Goal: Obtain resource: Download file/media

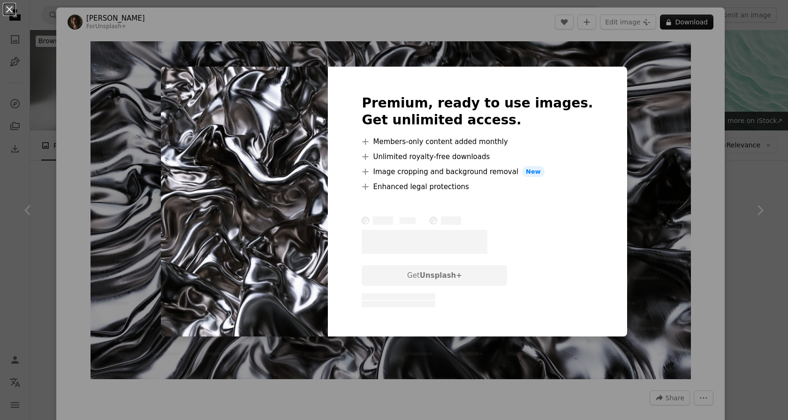
scroll to position [411, 0]
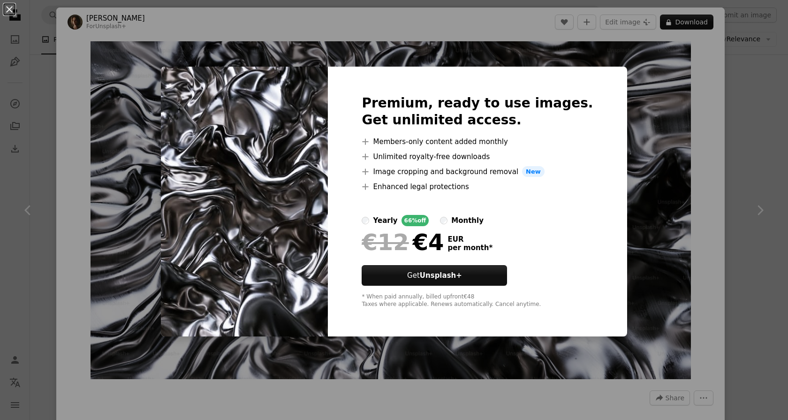
click at [774, 103] on div "An X shape Premium, ready to use images. Get unlimited access. A plus sign Memb…" at bounding box center [394, 210] width 788 height 420
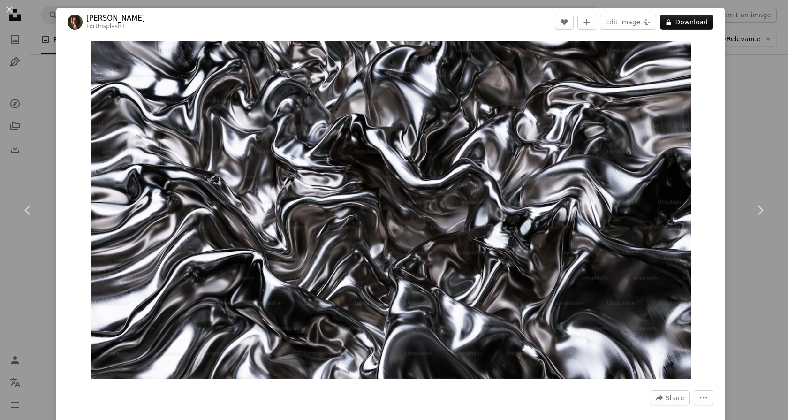
click at [773, 104] on div "An X shape Chevron left Chevron right [PERSON_NAME] For Unsplash+ A heart A plu…" at bounding box center [394, 210] width 788 height 420
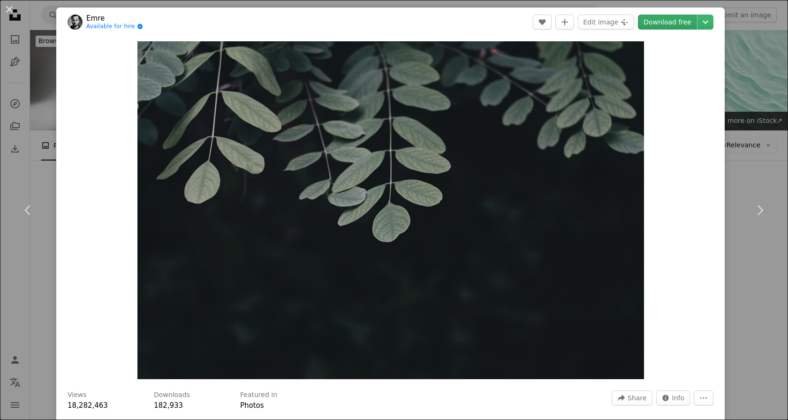
click at [682, 22] on link "Download free" at bounding box center [667, 22] width 59 height 15
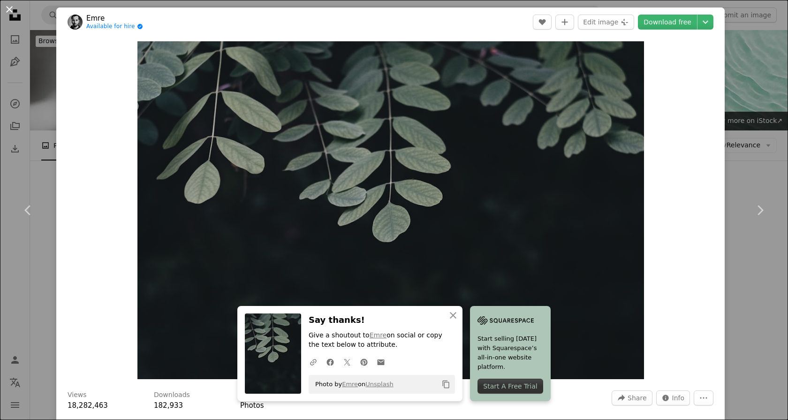
click at [8, 9] on button "An X shape" at bounding box center [9, 9] width 11 height 11
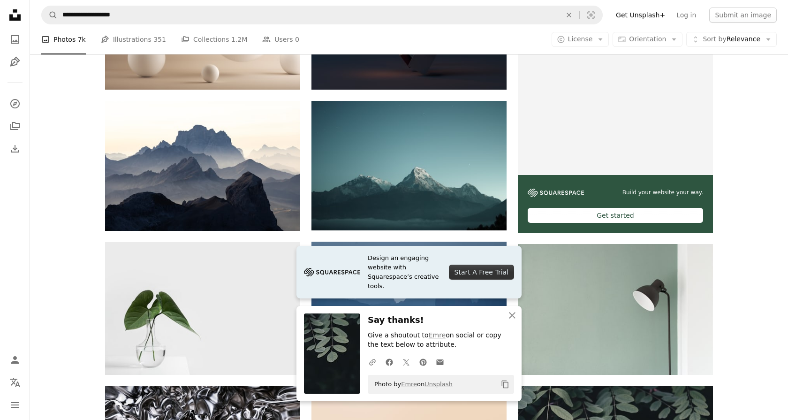
scroll to position [288, 0]
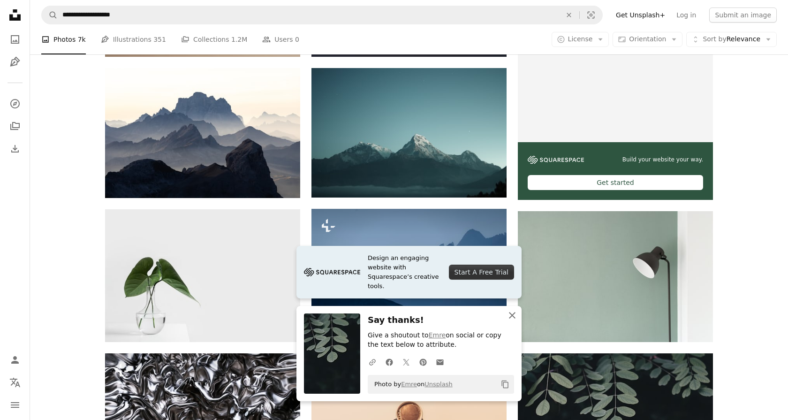
click at [514, 318] on icon "button" at bounding box center [512, 315] width 7 height 7
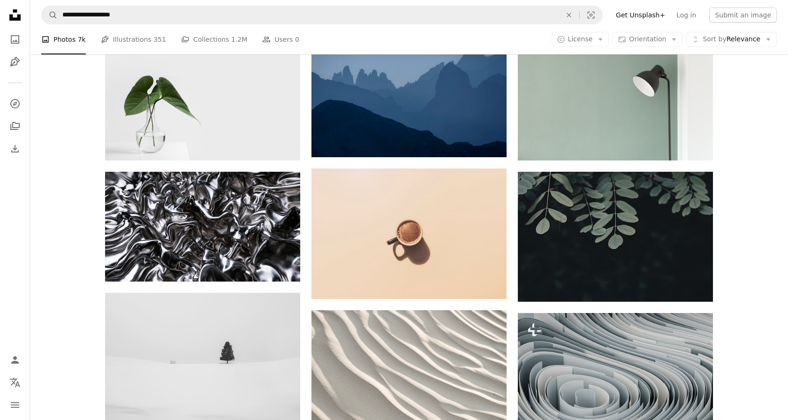
scroll to position [469, 0]
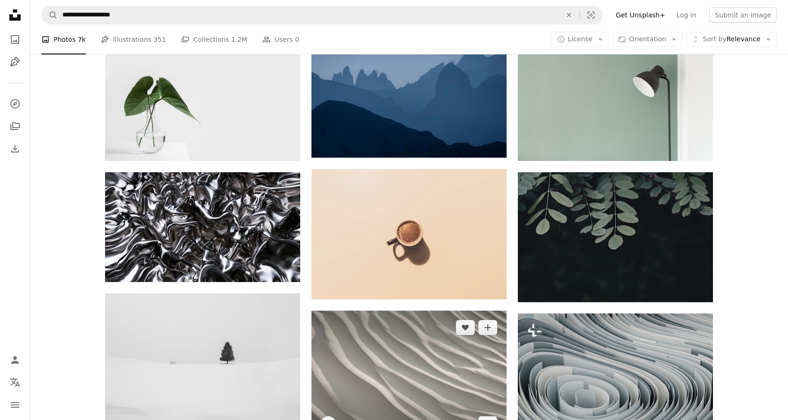
click at [381, 311] on img at bounding box center [409, 376] width 195 height 130
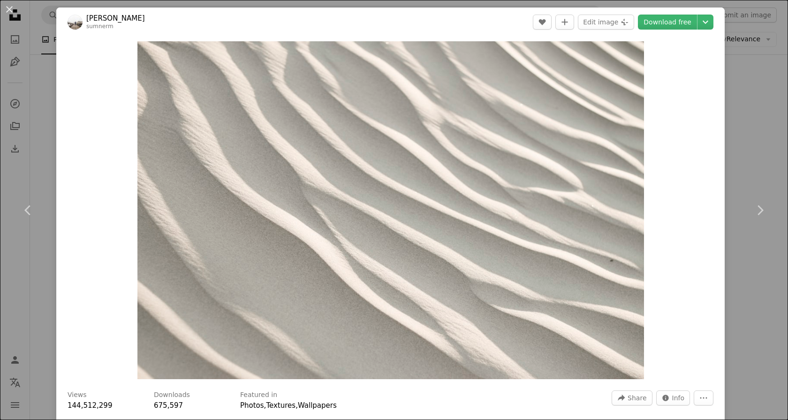
click at [755, 127] on div "An X shape Chevron left Chevron right [PERSON_NAME] sumnerm A heart A plus sign…" at bounding box center [394, 210] width 788 height 420
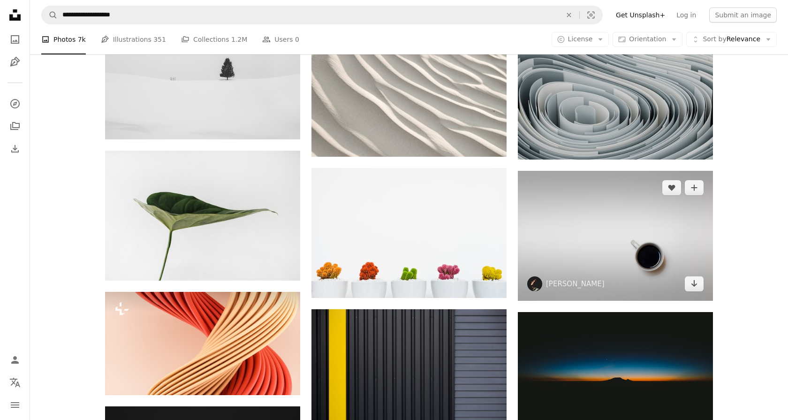
scroll to position [931, 0]
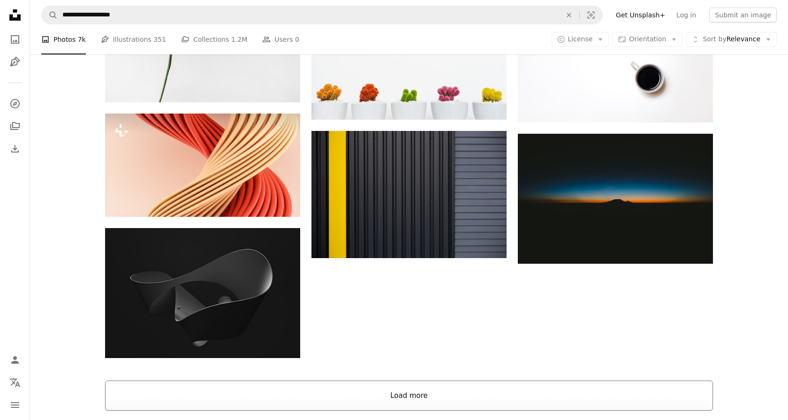
click at [545, 381] on button "Load more" at bounding box center [409, 396] width 608 height 30
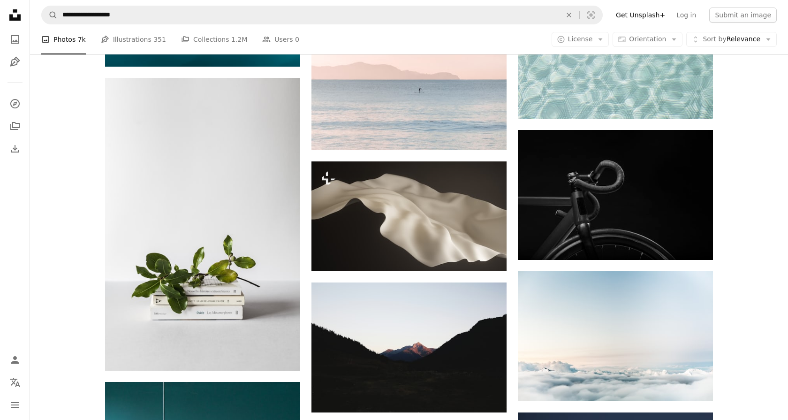
scroll to position [1759, 0]
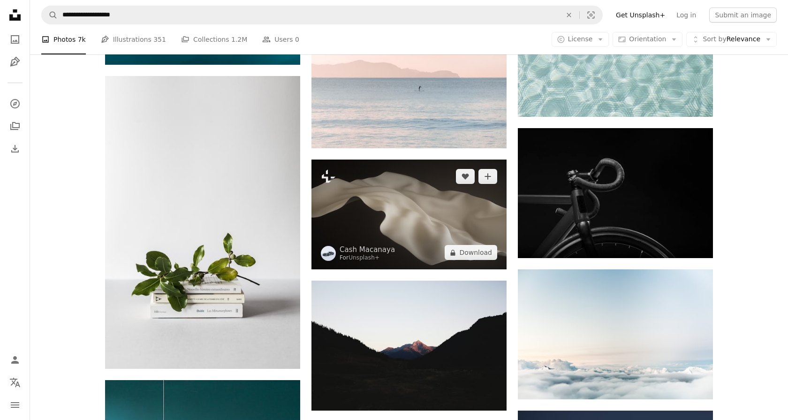
click at [378, 160] on img at bounding box center [409, 215] width 195 height 110
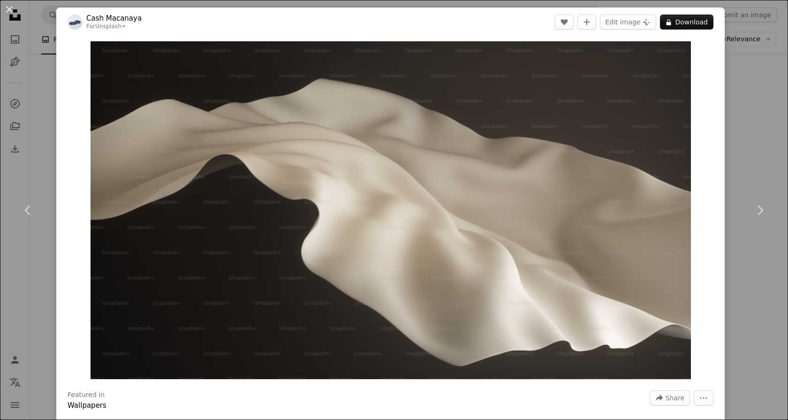
click at [774, 112] on div "An X shape Chevron left Chevron right Cash Macanaya For Unsplash+ A heart A plu…" at bounding box center [394, 210] width 788 height 420
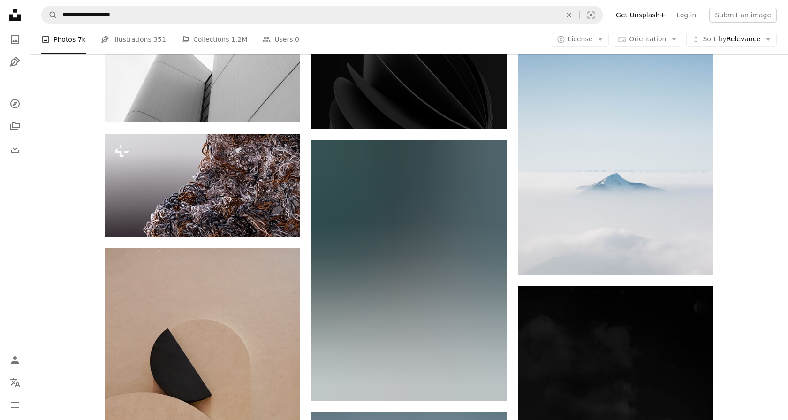
scroll to position [11233, 0]
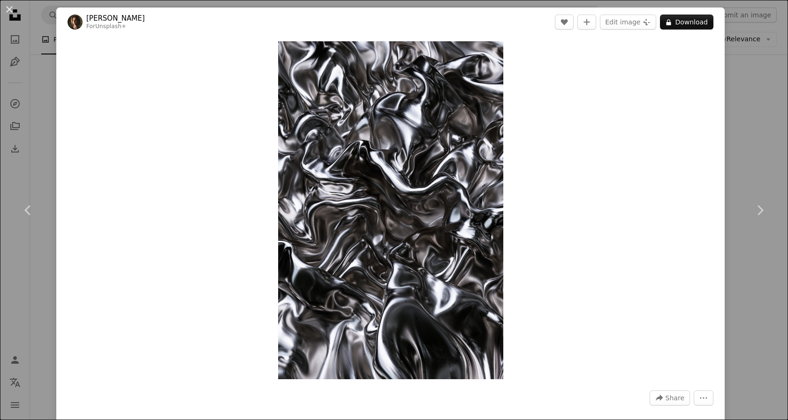
click at [759, 106] on div "An X shape Chevron left Chevron right [PERSON_NAME] For Unsplash+ A heart A plu…" at bounding box center [394, 210] width 788 height 420
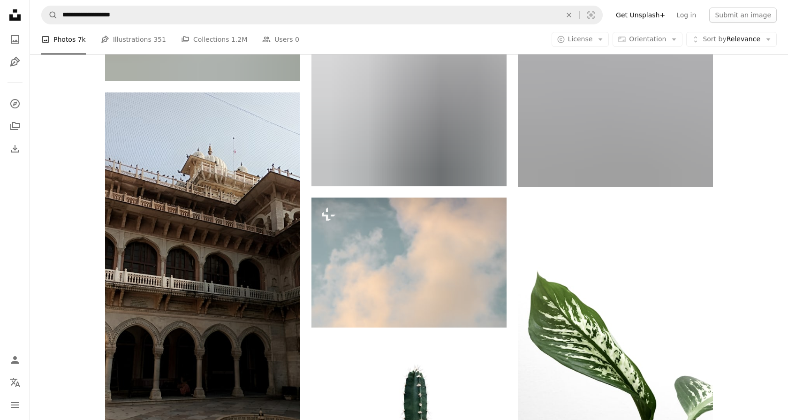
scroll to position [25278, 0]
